Goal: Information Seeking & Learning: Learn about a topic

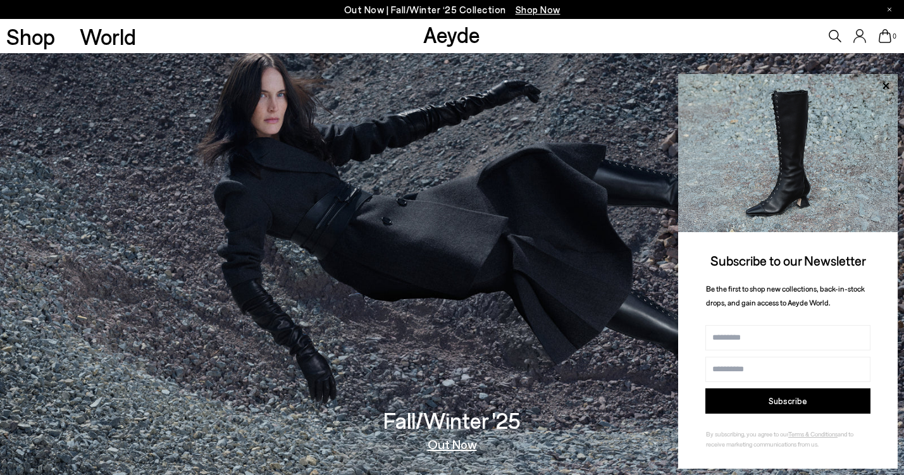
scroll to position [1615, 0]
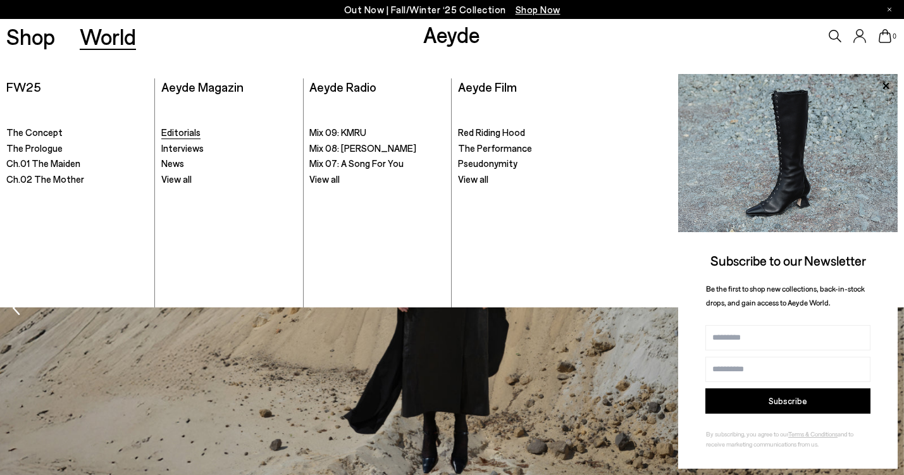
click at [183, 130] on span "Editorials" at bounding box center [180, 132] width 39 height 11
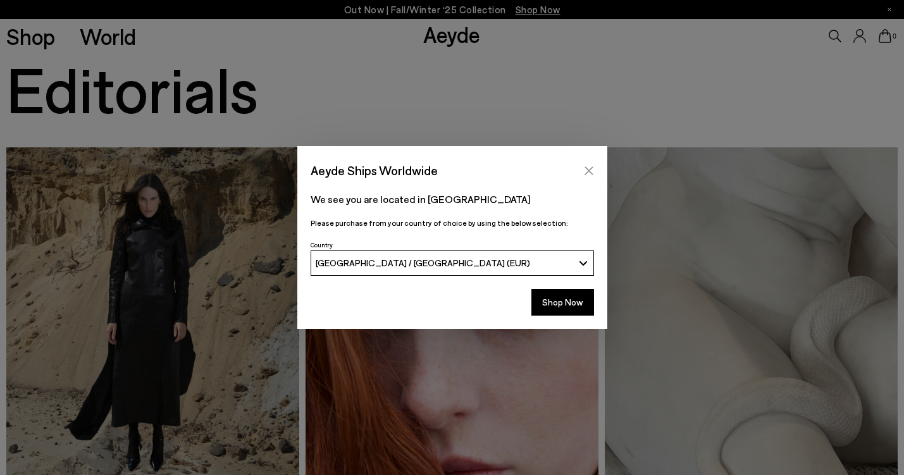
click at [592, 171] on icon "Close" at bounding box center [589, 171] width 10 height 10
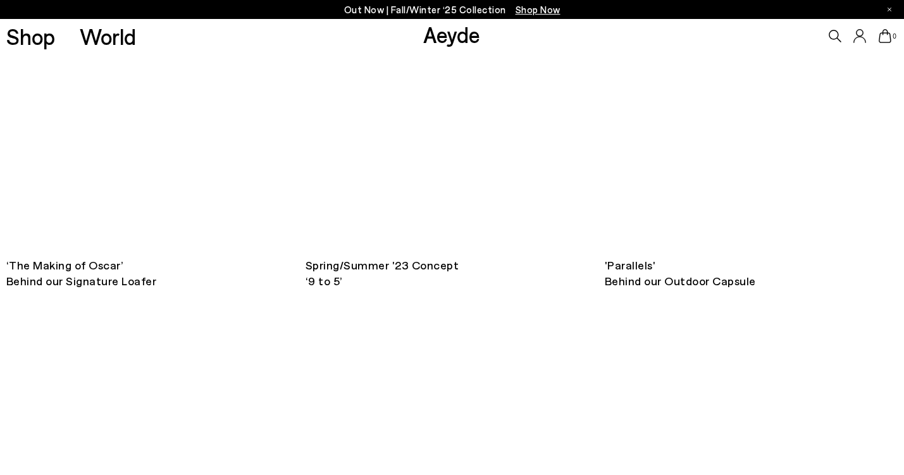
scroll to position [3598, 0]
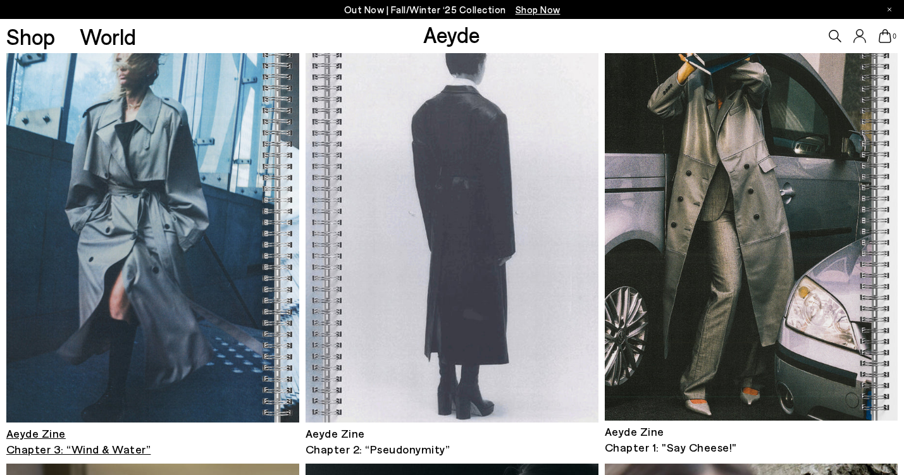
click at [247, 176] on img at bounding box center [152, 227] width 293 height 392
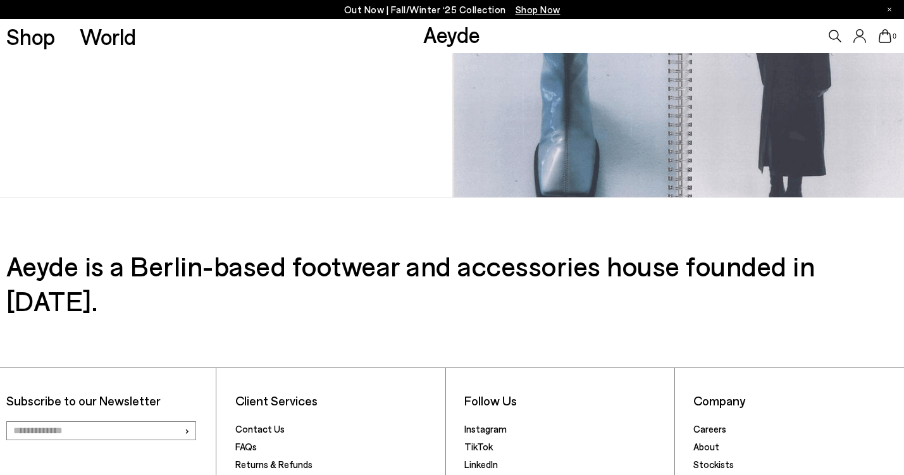
scroll to position [2198, 0]
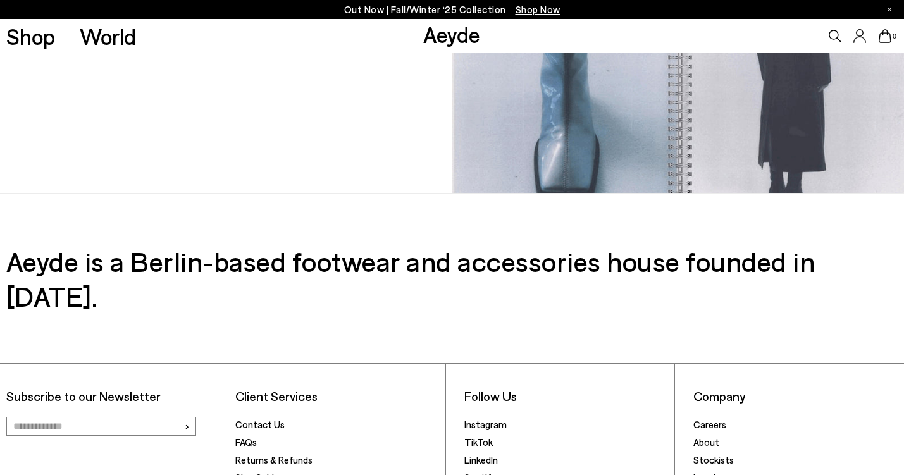
click at [716, 419] on link "Careers" at bounding box center [709, 424] width 33 height 11
